Goal: Find specific page/section: Find specific page/section

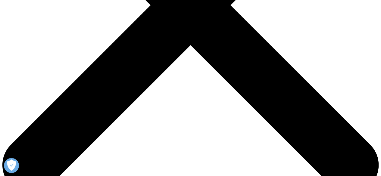
scroll to position [197, 0]
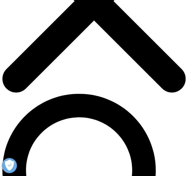
scroll to position [99, 0]
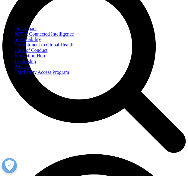
scroll to position [226, 0]
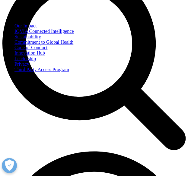
click at [47, 50] on link "Code of Conduct" at bounding box center [30, 47] width 33 height 5
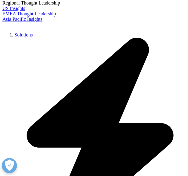
scroll to position [670, 0]
